Goal: Task Accomplishment & Management: Manage account settings

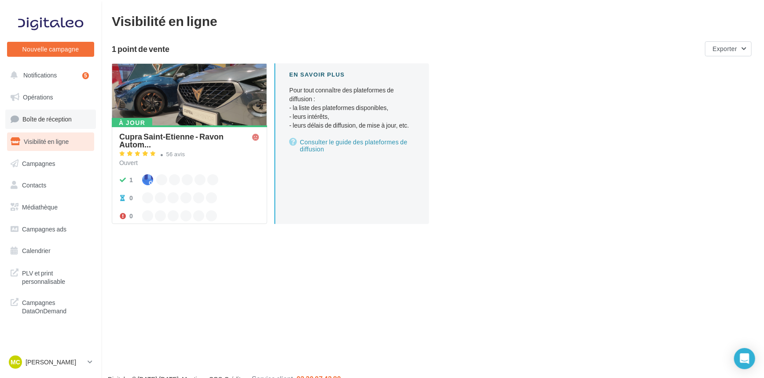
click at [51, 114] on link "Boîte de réception" at bounding box center [50, 119] width 91 height 19
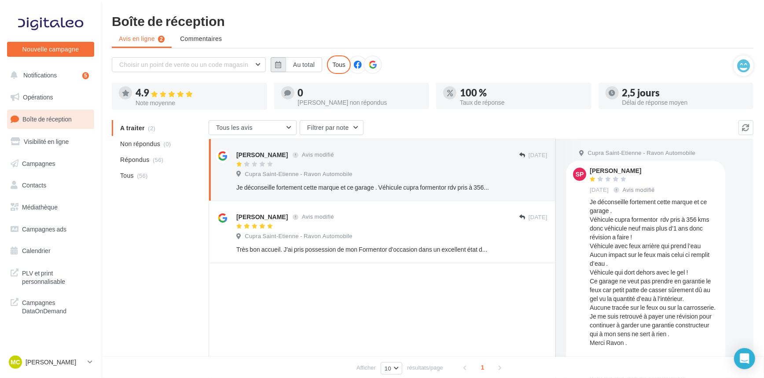
click at [276, 61] on icon "button" at bounding box center [278, 64] width 6 height 7
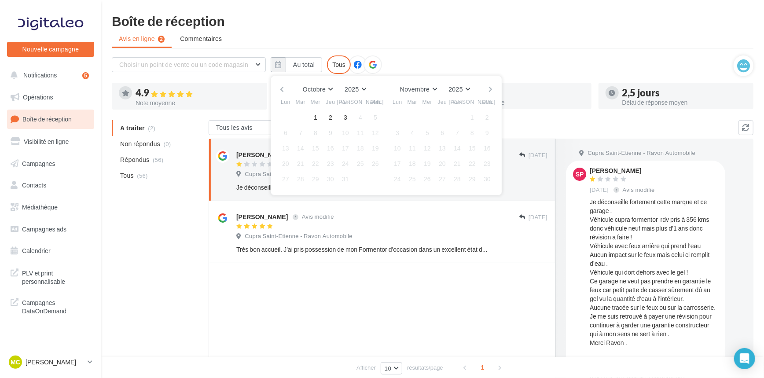
click at [276, 86] on div "Octobre [PERSON_NAME] Mars Avril Mai Juin Juillet Août Septembre Octobre Novemb…" at bounding box center [387, 136] width 232 height 120
click at [279, 85] on button "button" at bounding box center [281, 89] width 7 height 12
click at [285, 116] on button "1" at bounding box center [285, 117] width 13 height 13
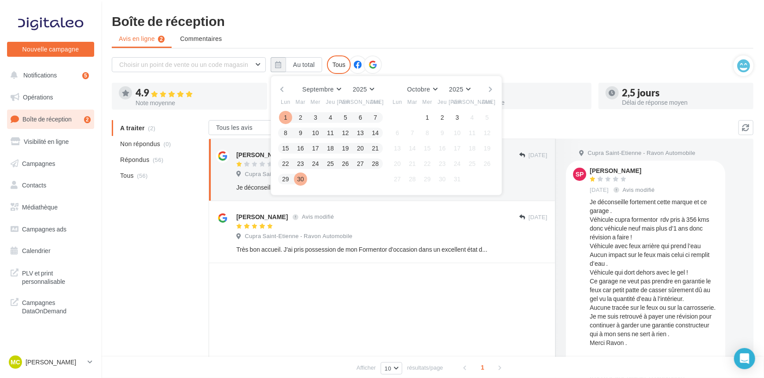
click at [302, 180] on button "30" at bounding box center [300, 179] width 13 height 13
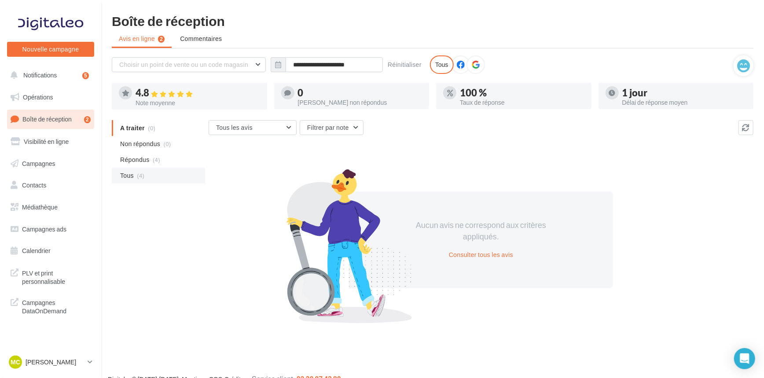
click at [159, 180] on li "Tous (4)" at bounding box center [158, 176] width 93 height 16
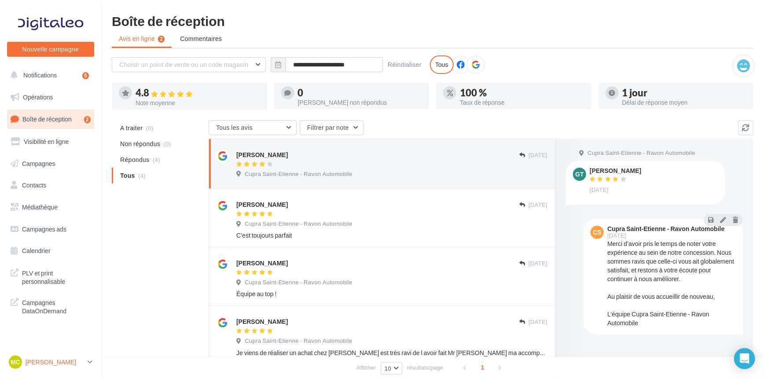
click at [53, 358] on div "MC [PERSON_NAME] cupra_saintetienne" at bounding box center [46, 362] width 75 height 13
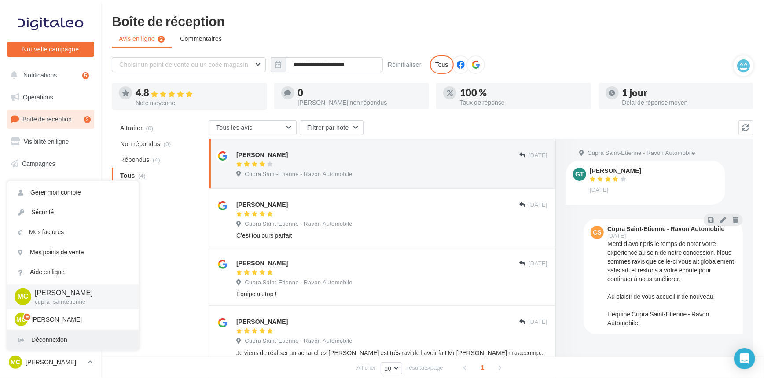
click at [69, 344] on div "Déconnexion" at bounding box center [72, 340] width 131 height 20
